Goal: Task Accomplishment & Management: Use online tool/utility

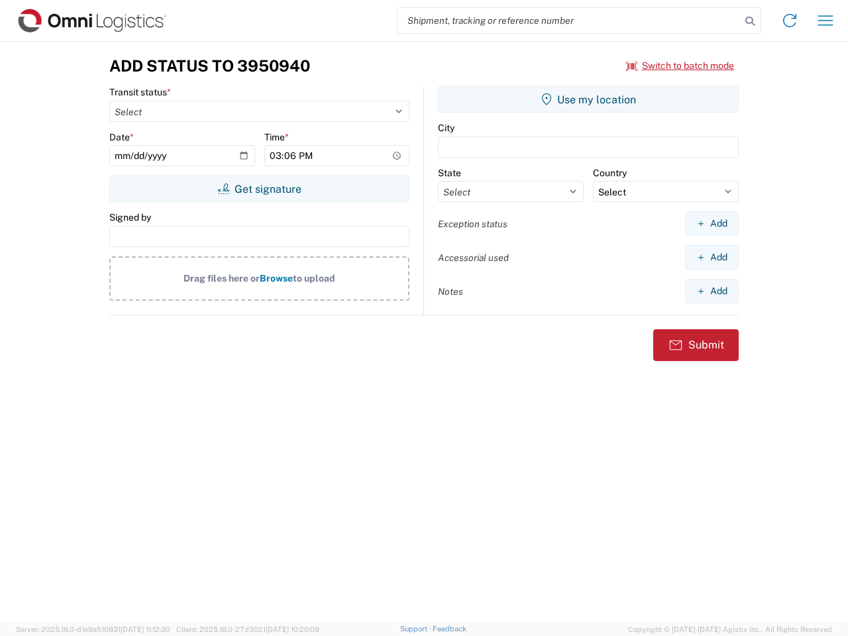
click at [569, 21] on input "search" at bounding box center [568, 20] width 343 height 25
click at [750, 21] on icon at bounding box center [749, 21] width 19 height 19
click at [789, 21] on icon at bounding box center [789, 20] width 21 height 21
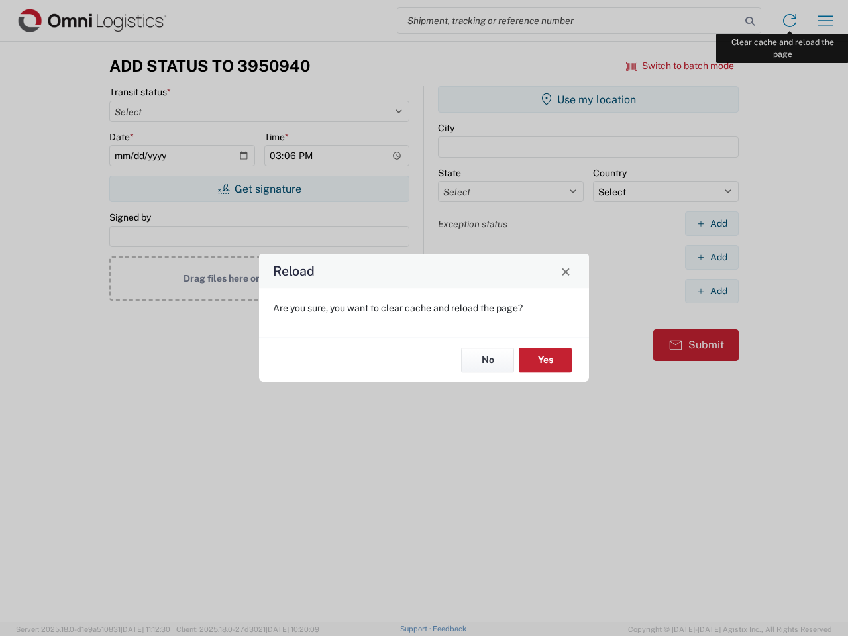
click at [825, 21] on div "Reload Are you sure, you want to clear cache and reload the page? No Yes" at bounding box center [424, 318] width 848 height 636
click at [680, 66] on div "Reload Are you sure, you want to clear cache and reload the page? No Yes" at bounding box center [424, 318] width 848 height 636
click at [259, 189] on div "Reload Are you sure, you want to clear cache and reload the page? No Yes" at bounding box center [424, 318] width 848 height 636
click at [588, 99] on div "Reload Are you sure, you want to clear cache and reload the page? No Yes" at bounding box center [424, 318] width 848 height 636
click at [711, 223] on div "Reload Are you sure, you want to clear cache and reload the page? No Yes" at bounding box center [424, 318] width 848 height 636
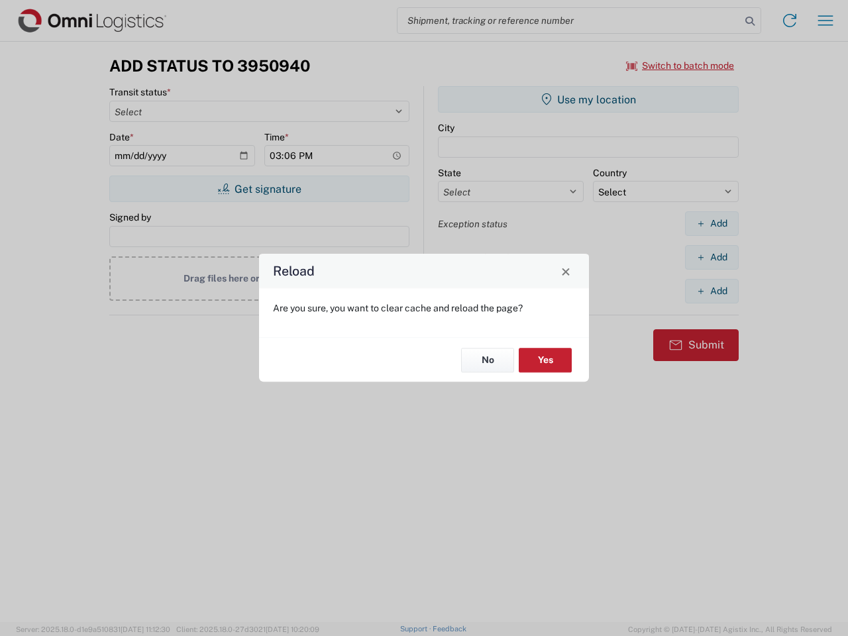
click at [711, 257] on div "Reload Are you sure, you want to clear cache and reload the page? No Yes" at bounding box center [424, 318] width 848 height 636
click at [711, 291] on div "Reload Are you sure, you want to clear cache and reload the page? No Yes" at bounding box center [424, 318] width 848 height 636
